Goal: Feedback & Contribution: Leave review/rating

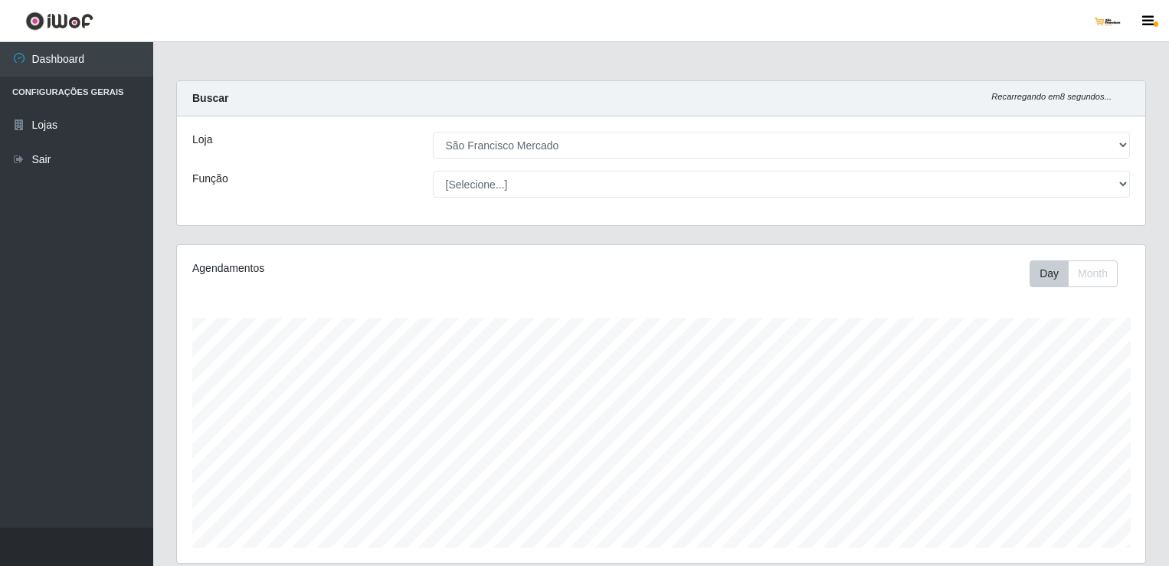
select select "168"
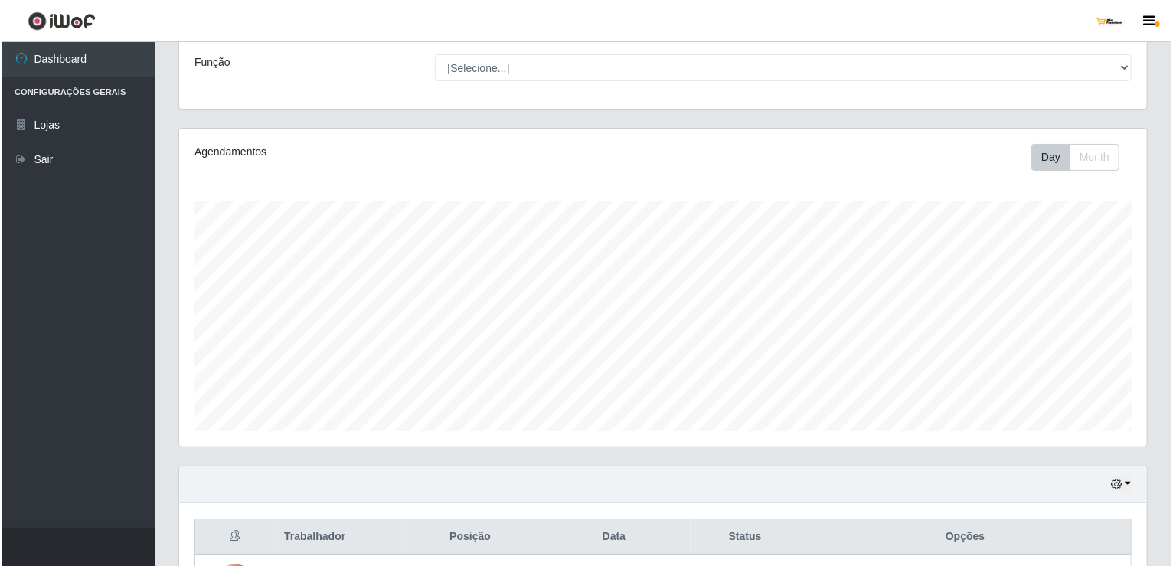
scroll to position [244, 0]
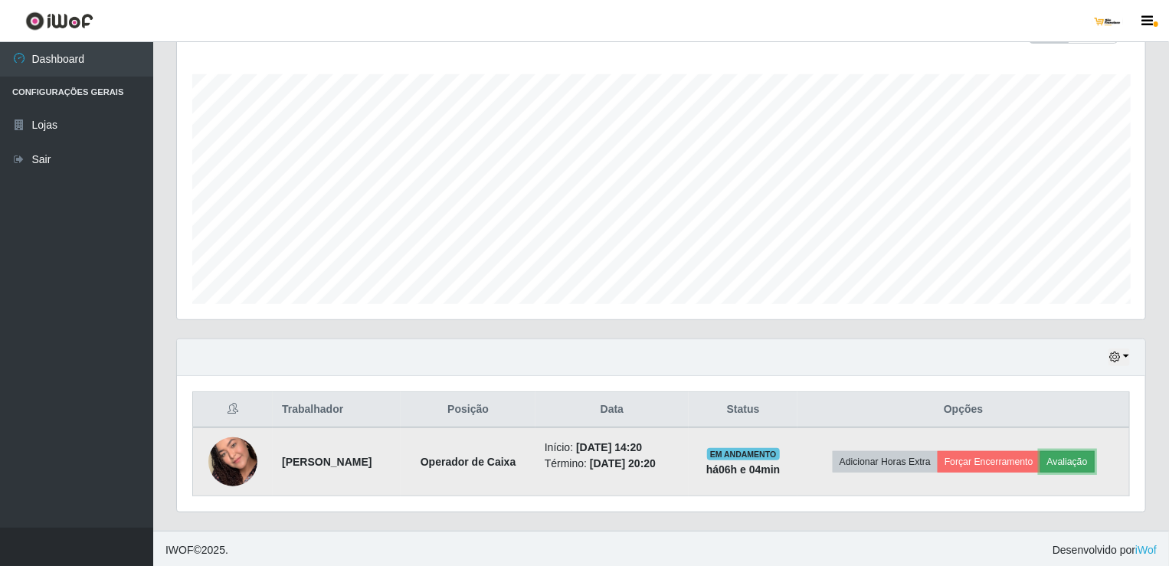
click at [1071, 460] on button "Avaliação" at bounding box center [1067, 461] width 54 height 21
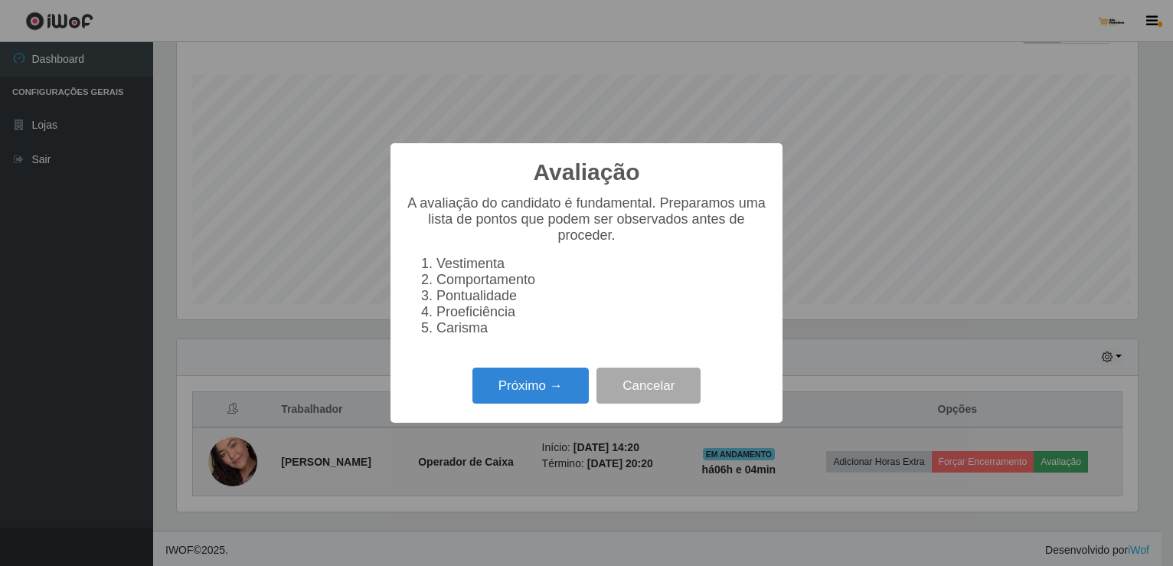
scroll to position [318, 962]
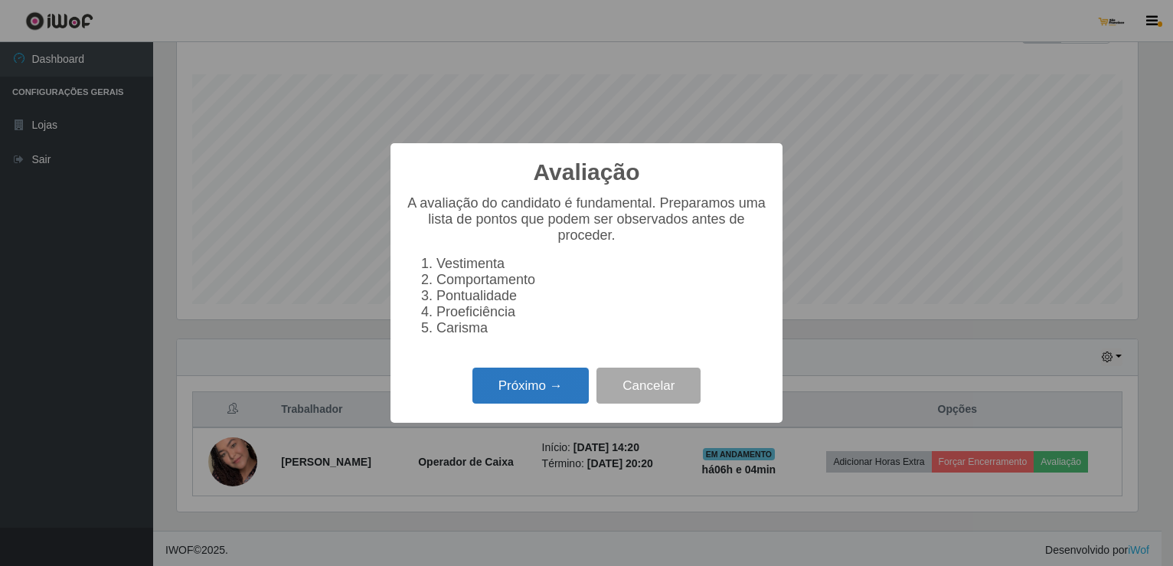
click at [567, 388] on button "Próximo →" at bounding box center [531, 386] width 116 height 36
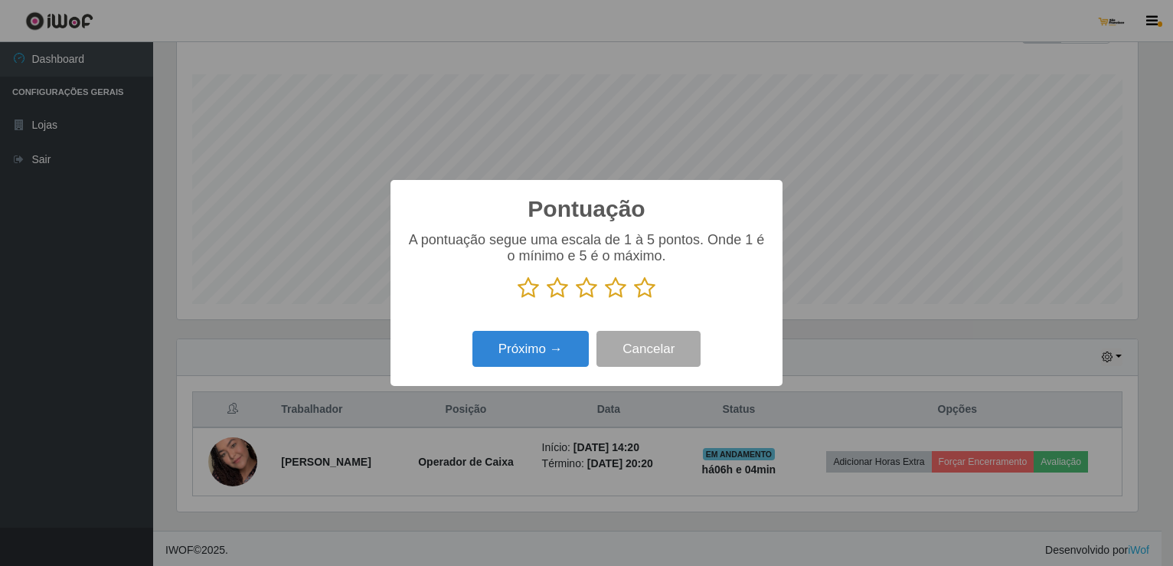
click at [640, 290] on icon at bounding box center [644, 288] width 21 height 23
click at [634, 299] on input "radio" at bounding box center [634, 299] width 0 height 0
click at [578, 347] on button "Próximo →" at bounding box center [531, 349] width 116 height 36
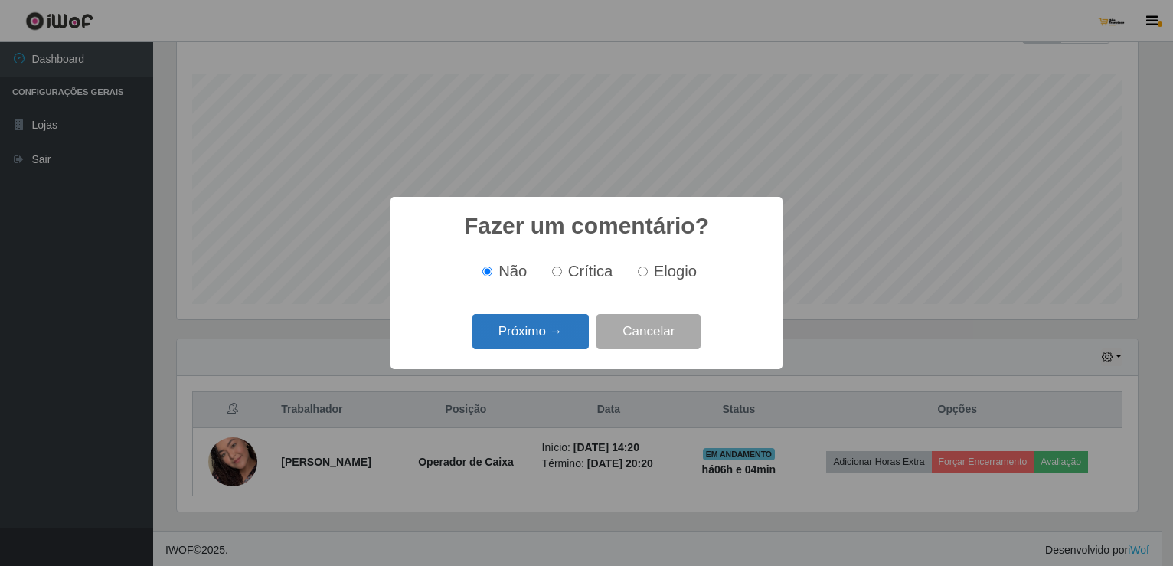
click at [571, 335] on button "Próximo →" at bounding box center [531, 332] width 116 height 36
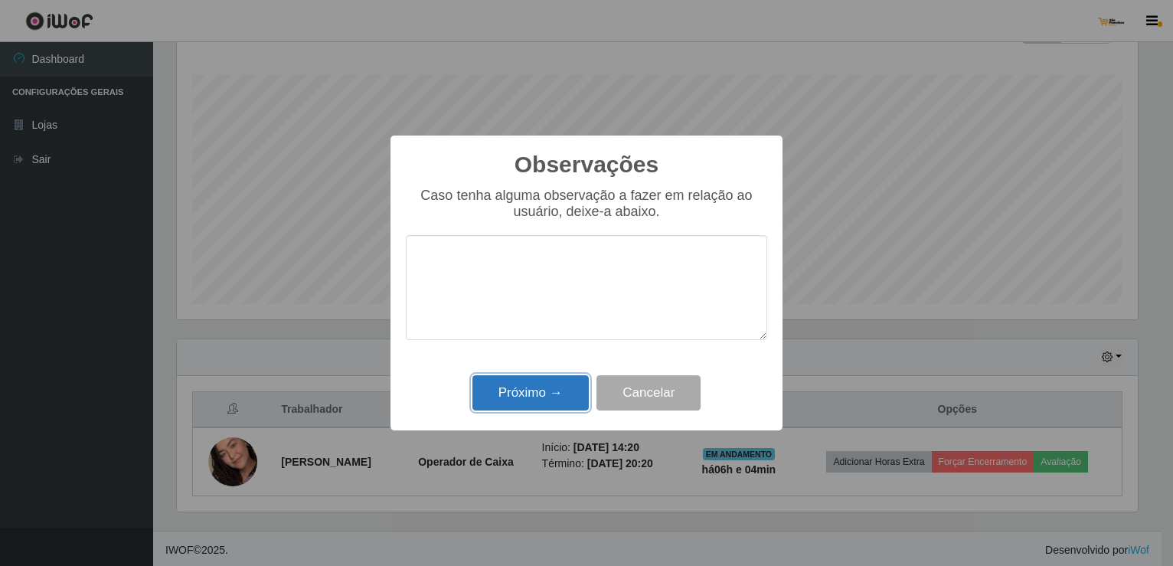
click at [572, 398] on button "Próximo →" at bounding box center [531, 393] width 116 height 36
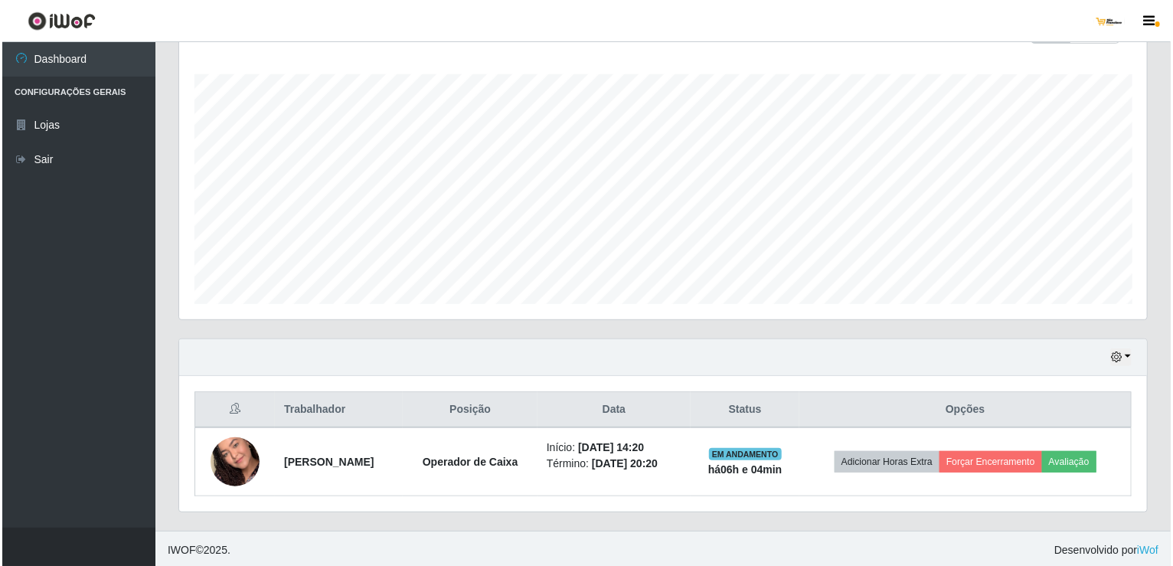
scroll to position [318, 968]
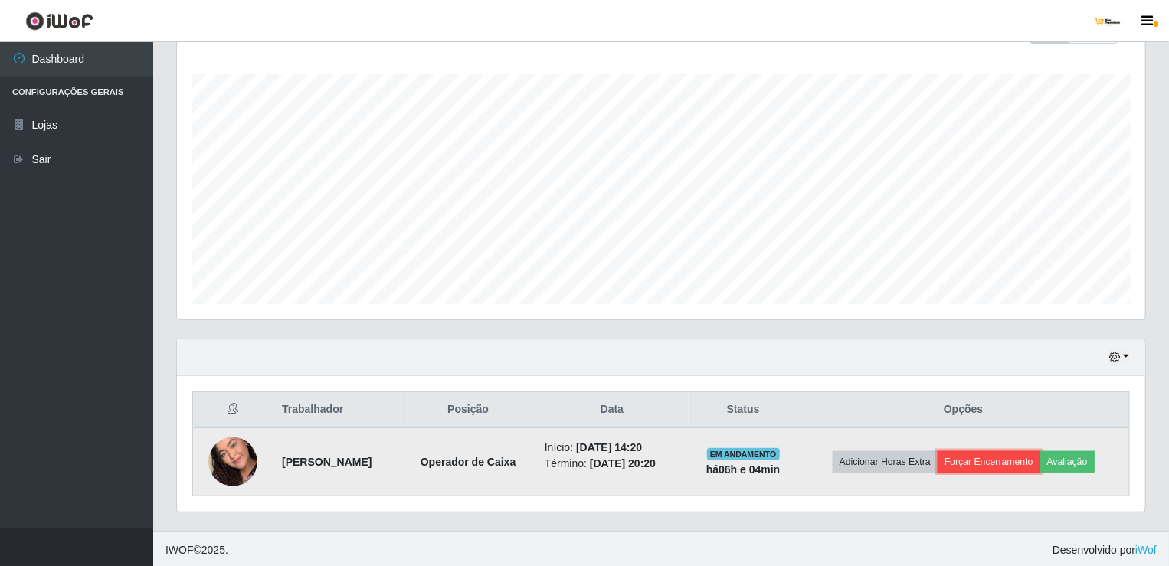
click at [991, 463] on button "Forçar Encerramento" at bounding box center [989, 461] width 103 height 21
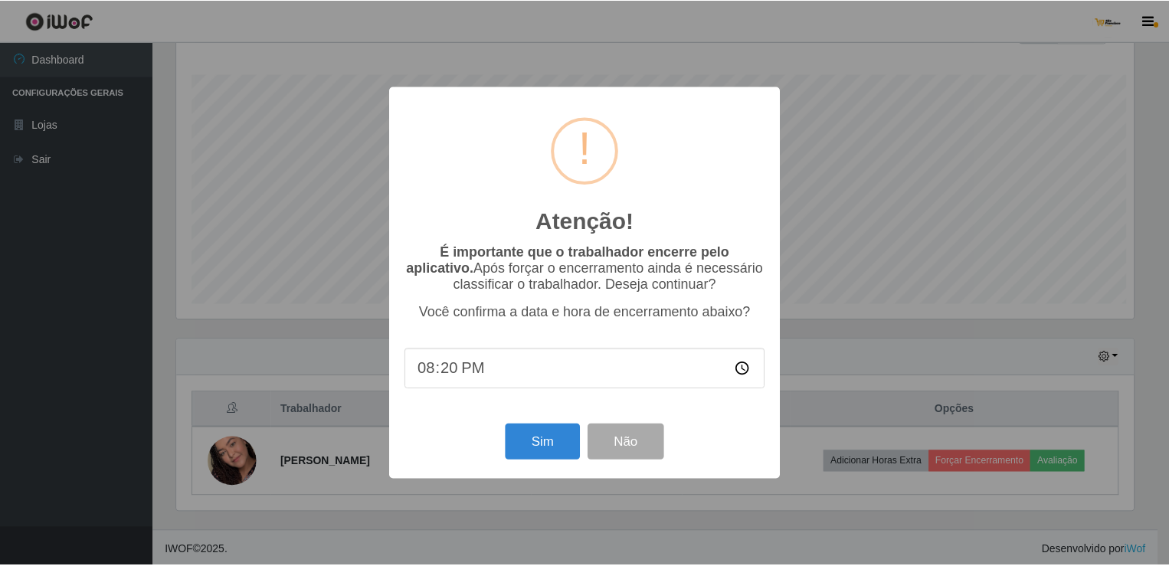
scroll to position [318, 962]
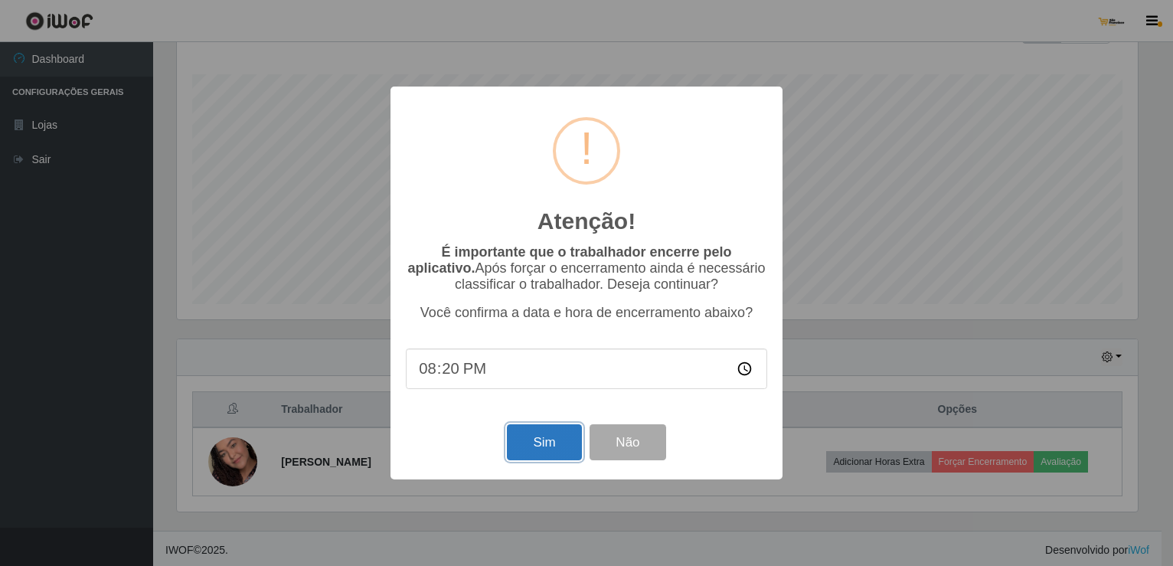
click at [537, 442] on button "Sim" at bounding box center [544, 442] width 74 height 36
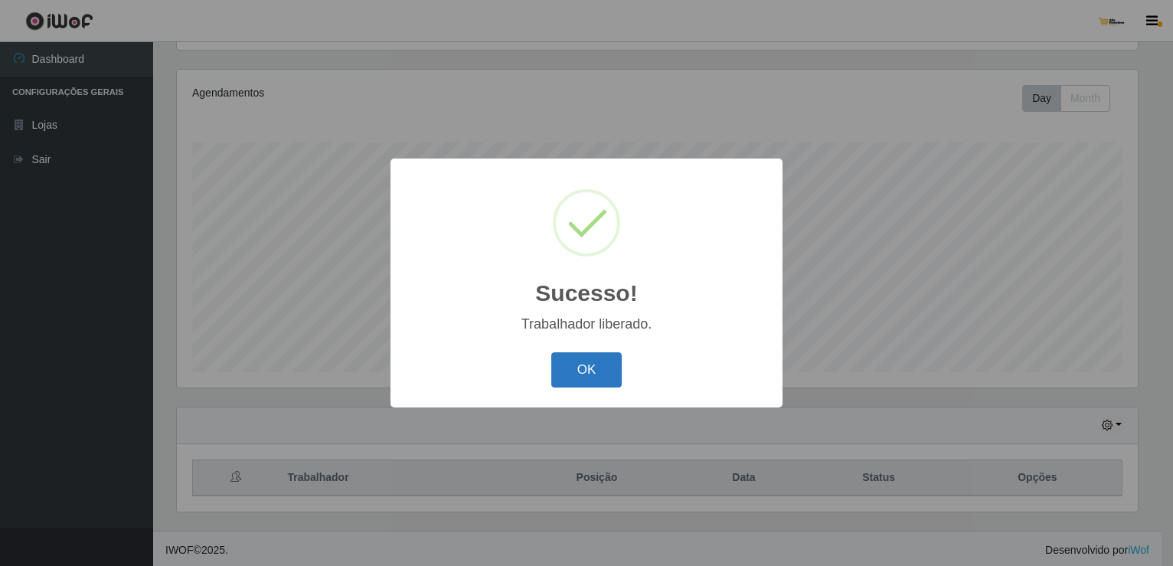
click at [572, 373] on button "OK" at bounding box center [586, 370] width 71 height 36
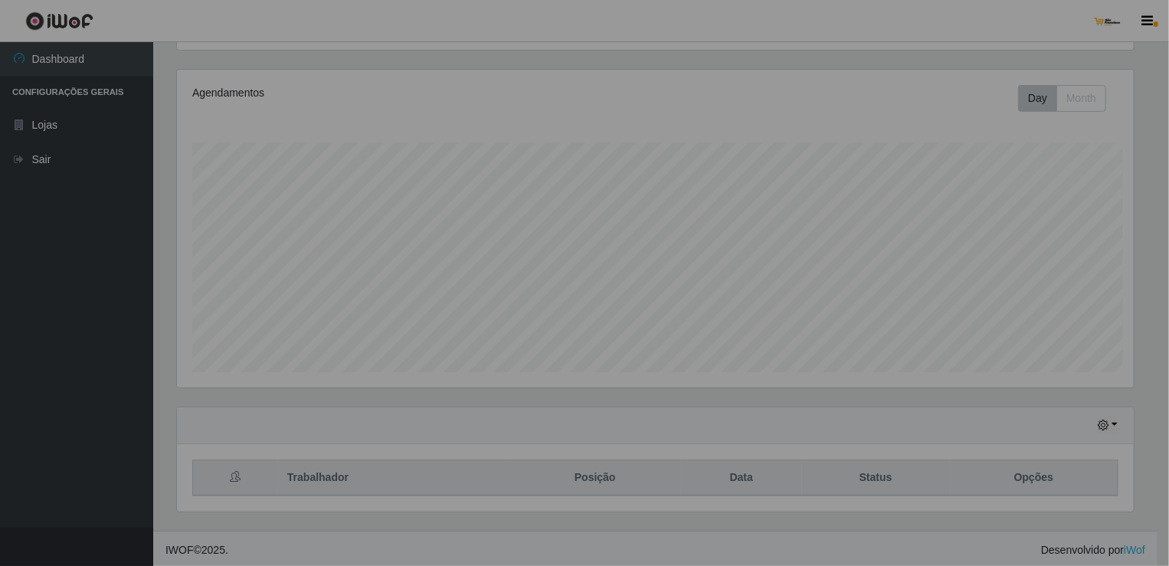
scroll to position [318, 968]
